Goal: Transaction & Acquisition: Purchase product/service

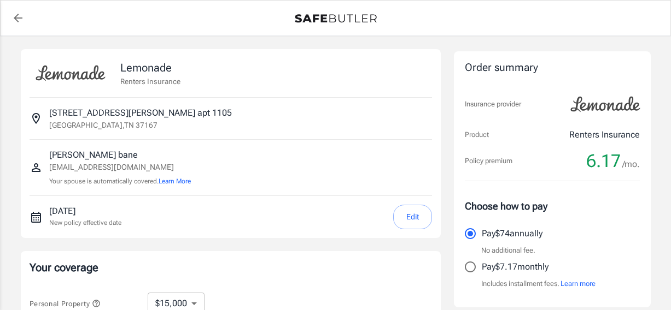
select select "15000"
select select "500"
click at [405, 212] on button "Edit" at bounding box center [412, 217] width 39 height 25
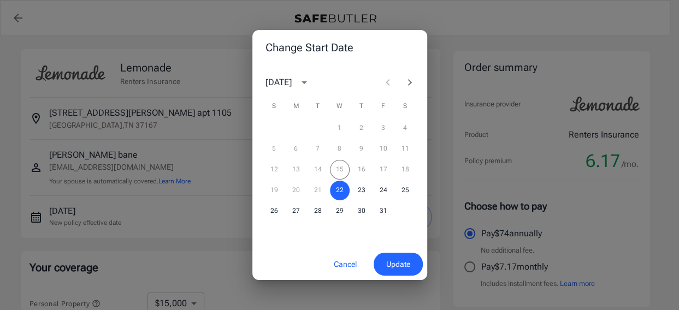
click at [364, 171] on div "12 13 14 15 16 17 18" at bounding box center [339, 170] width 175 height 20
click at [611, 234] on div "Change Start Date October 2025 S M T W T F S 1 2 3 4 5 6 7 8 9 10 11 12 13 14 1…" at bounding box center [339, 155] width 679 height 310
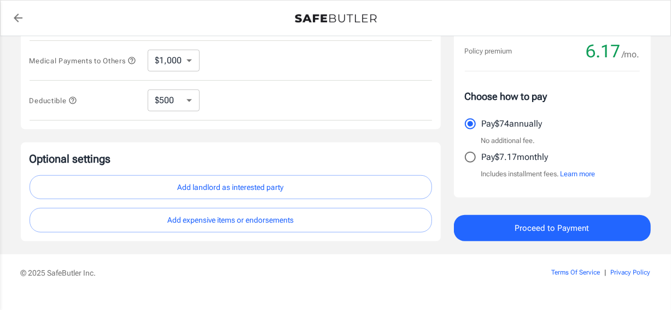
scroll to position [383, 0]
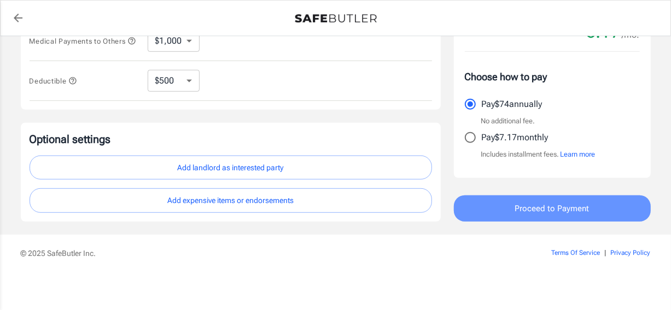
click at [475, 222] on button "Proceed to Payment" at bounding box center [552, 209] width 197 height 26
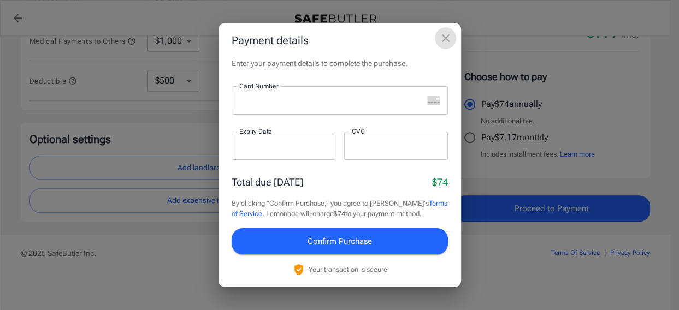
click at [440, 36] on icon "close" at bounding box center [445, 38] width 13 height 13
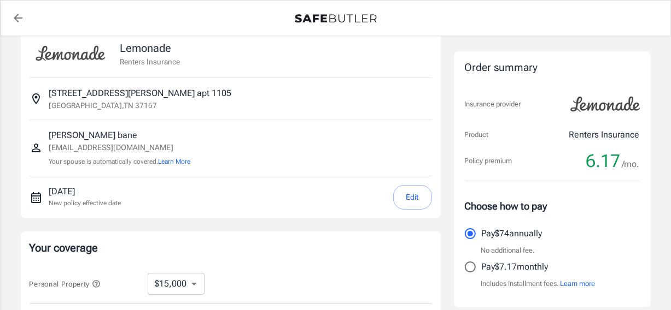
scroll to position [0, 0]
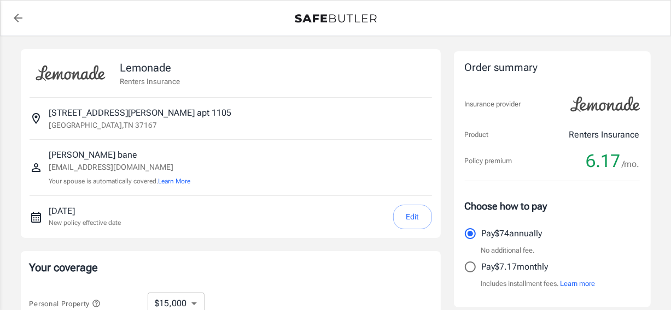
click at [20, 21] on icon "back to quotes" at bounding box center [17, 17] width 13 height 13
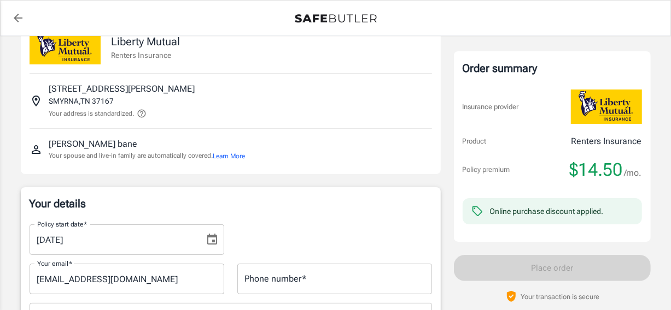
scroll to position [55, 0]
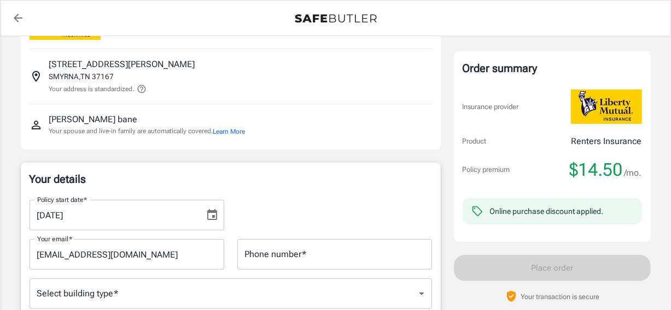
click at [207, 214] on icon "Choose date, selected date is Oct 17, 2025" at bounding box center [211, 215] width 13 height 13
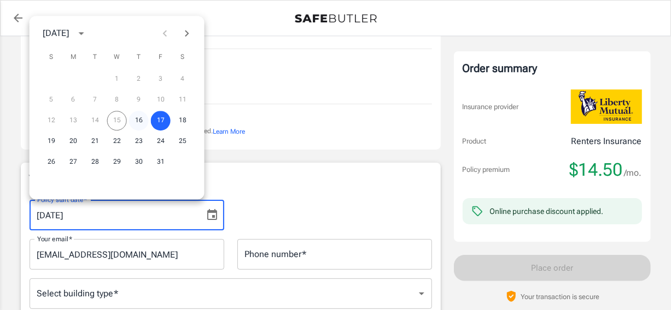
click at [143, 124] on button "16" at bounding box center [139, 121] width 20 height 20
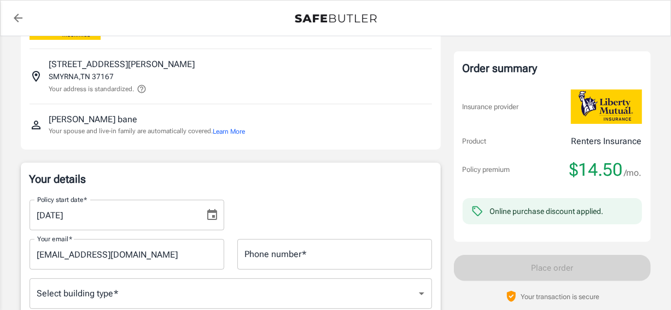
type input "[DATE]"
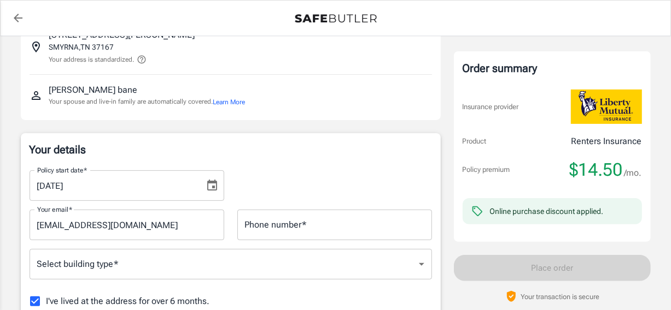
scroll to position [109, 0]
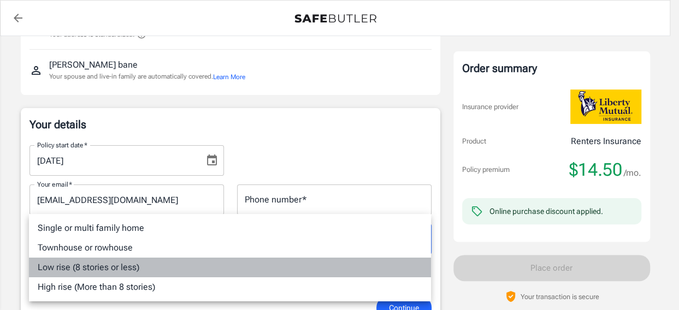
click at [133, 274] on li "Low rise (8 stories or less)" at bounding box center [230, 268] width 402 height 20
type input "lowrise"
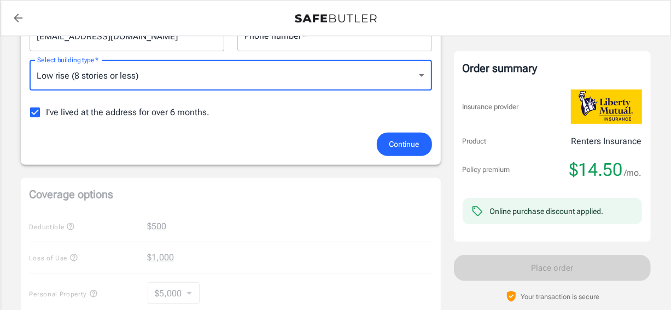
click at [393, 136] on button "Continue" at bounding box center [404, 145] width 55 height 24
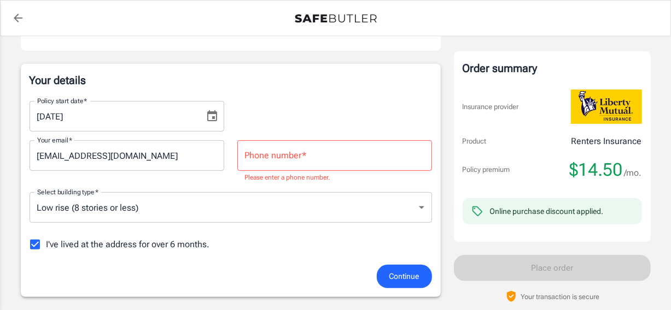
scroll to position [153, 0]
click at [299, 156] on input "Phone number   *" at bounding box center [334, 156] width 195 height 31
click at [274, 239] on div "I've lived at the address for over 6 months." at bounding box center [231, 245] width 402 height 23
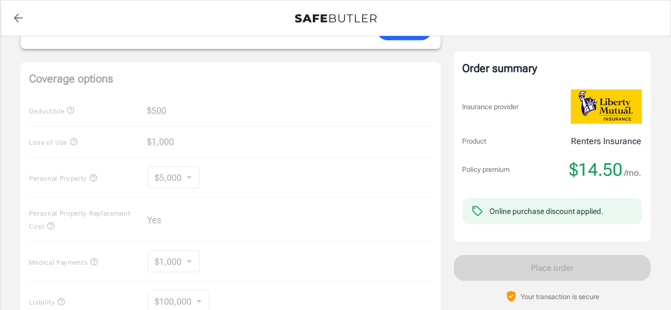
scroll to position [219, 0]
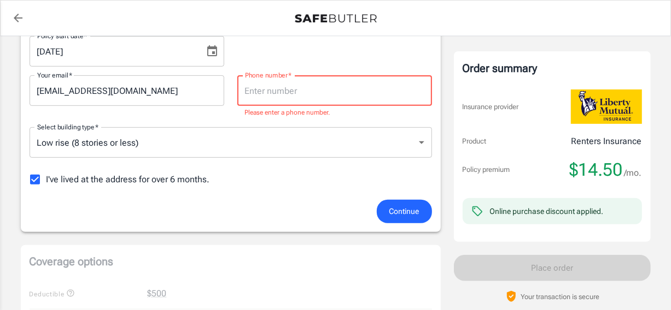
click at [344, 89] on input "Phone number   *" at bounding box center [334, 90] width 195 height 31
type input "[PHONE_NUMBER]"
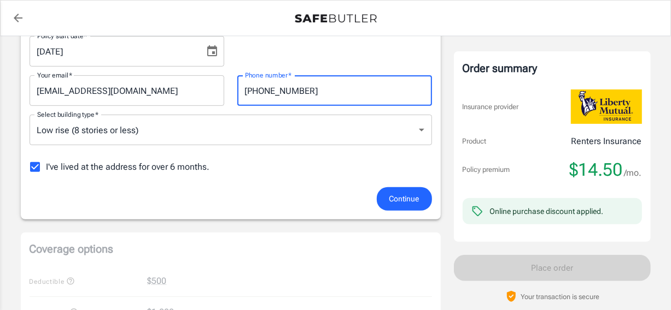
click at [396, 200] on span "Continue" at bounding box center [404, 199] width 30 height 14
